Goal: Transaction & Acquisition: Purchase product/service

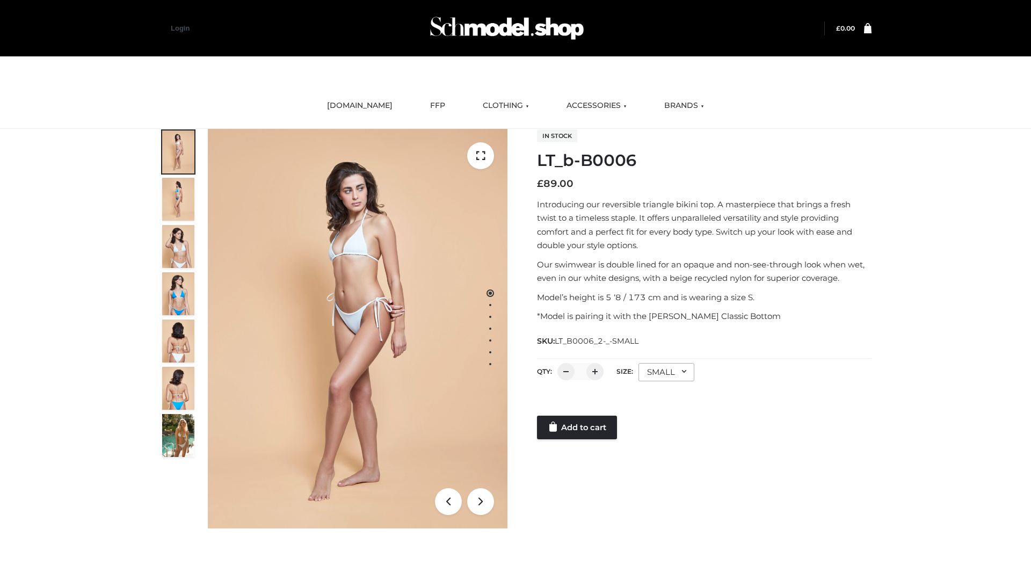
click at [578, 428] on link "Add to cart" at bounding box center [577, 428] width 80 height 24
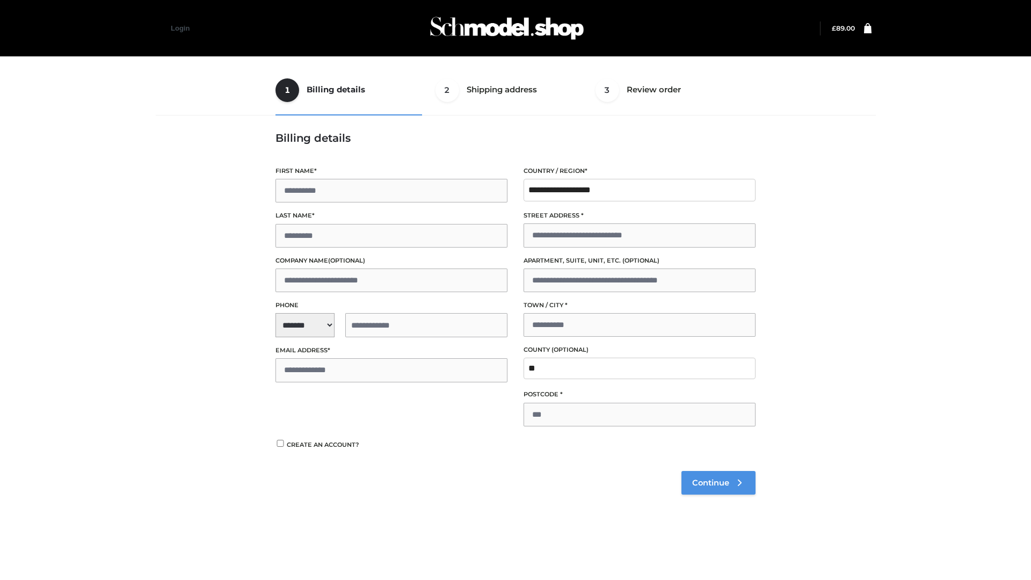
click at [718, 482] on span "Continue" at bounding box center [710, 483] width 37 height 10
click at [310, 453] on button "Place order" at bounding box center [310, 454] width 69 height 24
